Goal: Transaction & Acquisition: Purchase product/service

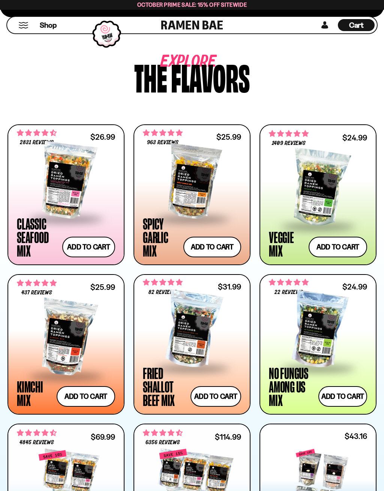
scroll to position [344, 0]
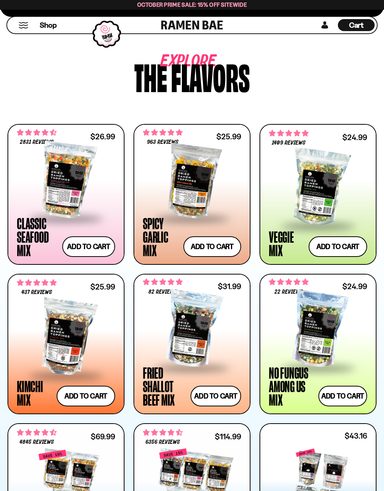
click at [160, 191] on div at bounding box center [192, 180] width 98 height 75
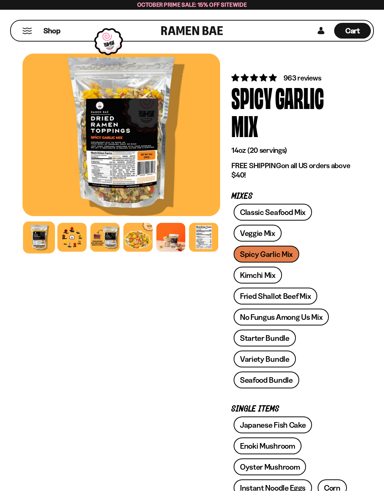
scroll to position [8, 0]
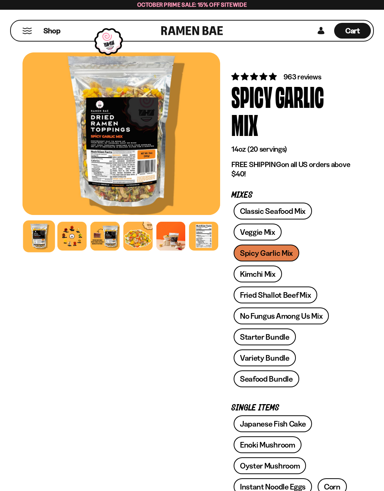
click at [71, 239] on div at bounding box center [71, 236] width 29 height 29
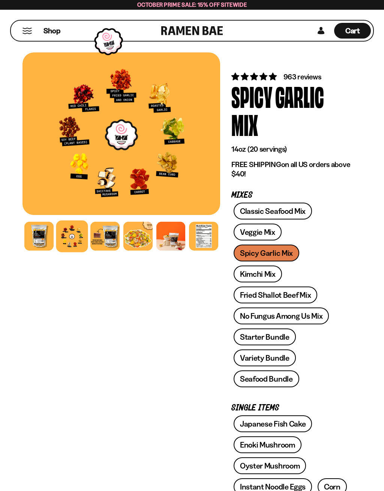
click at [246, 292] on link "Fried Shallot Beef Mix" at bounding box center [275, 295] width 84 height 17
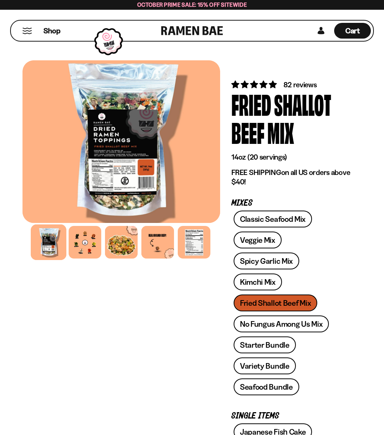
click at [81, 241] on div at bounding box center [85, 242] width 33 height 33
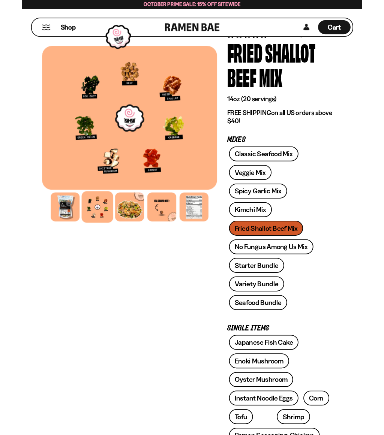
scroll to position [43, 0]
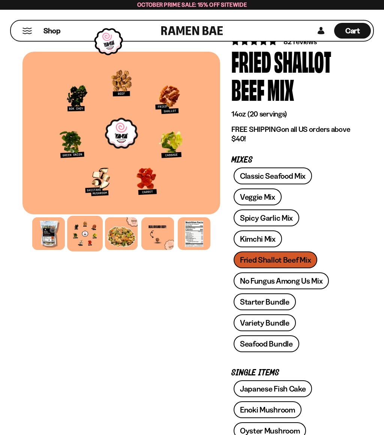
click at [255, 280] on link "No Fungus Among Us Mix" at bounding box center [280, 280] width 95 height 17
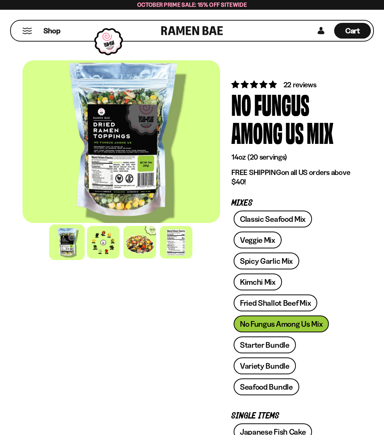
click at [101, 247] on div at bounding box center [103, 242] width 33 height 33
